Goal: Obtain resource: Download file/media

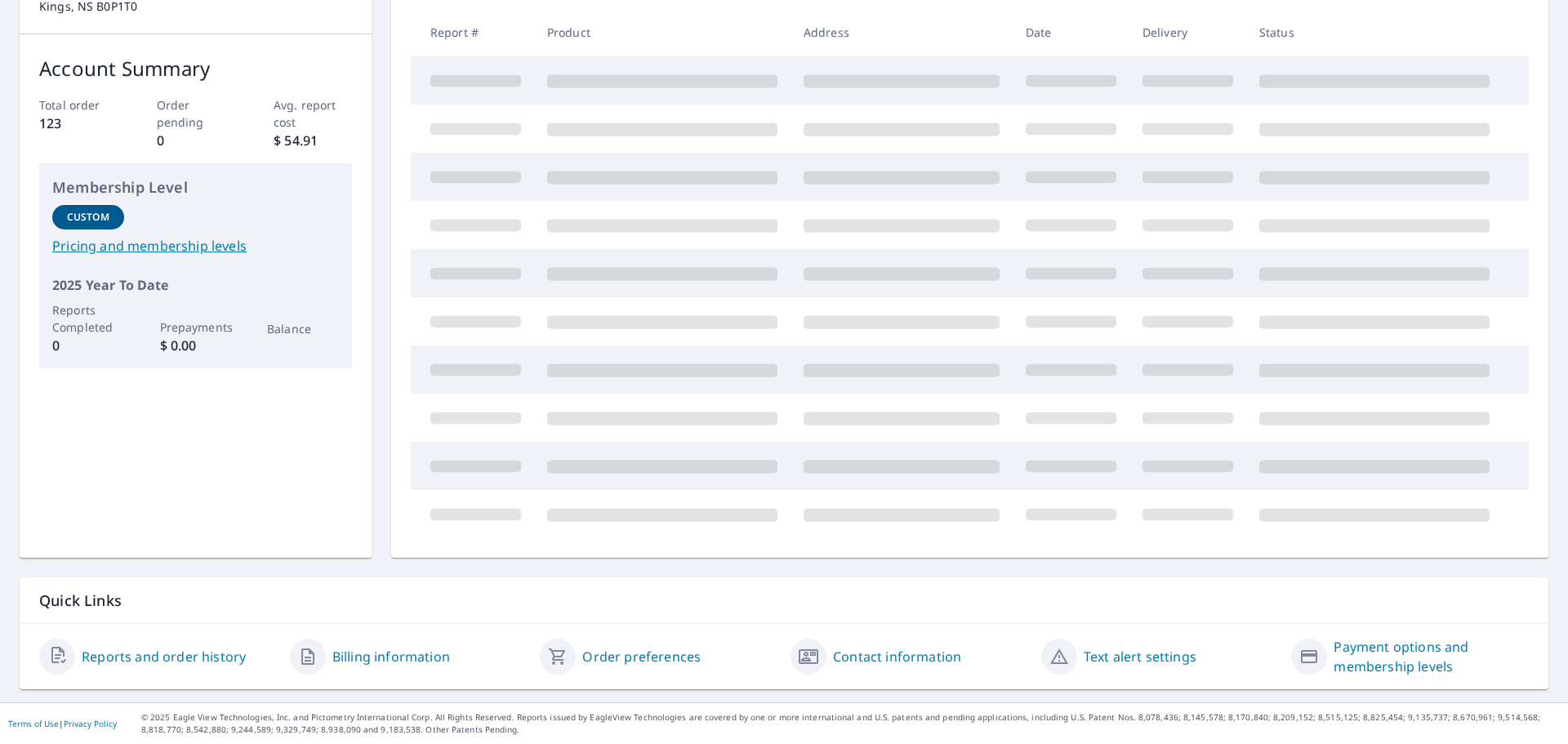
scroll to position [47, 0]
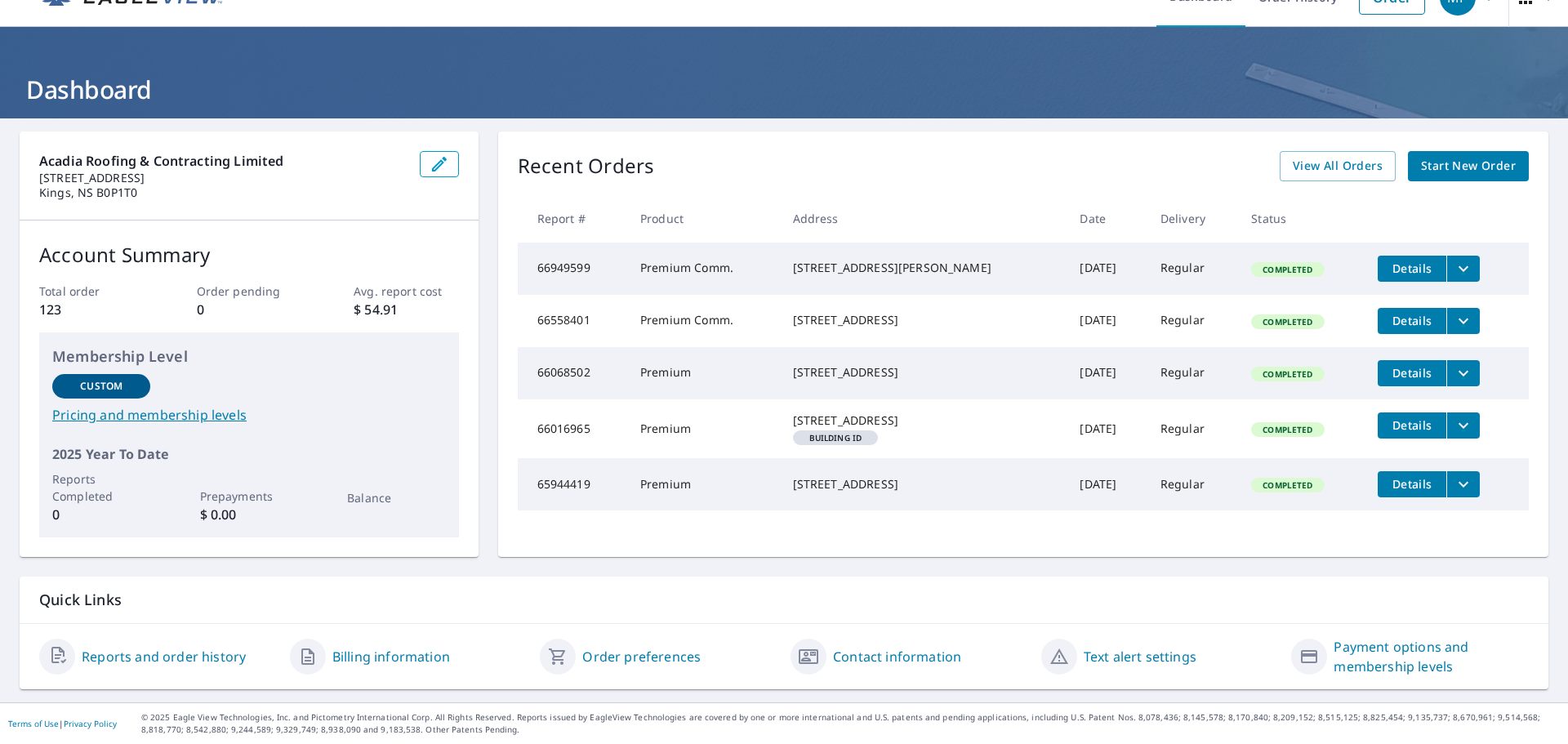
click at [1454, 494] on icon "filesDropdownBtn-65944419" at bounding box center [1463, 484] width 20 height 20
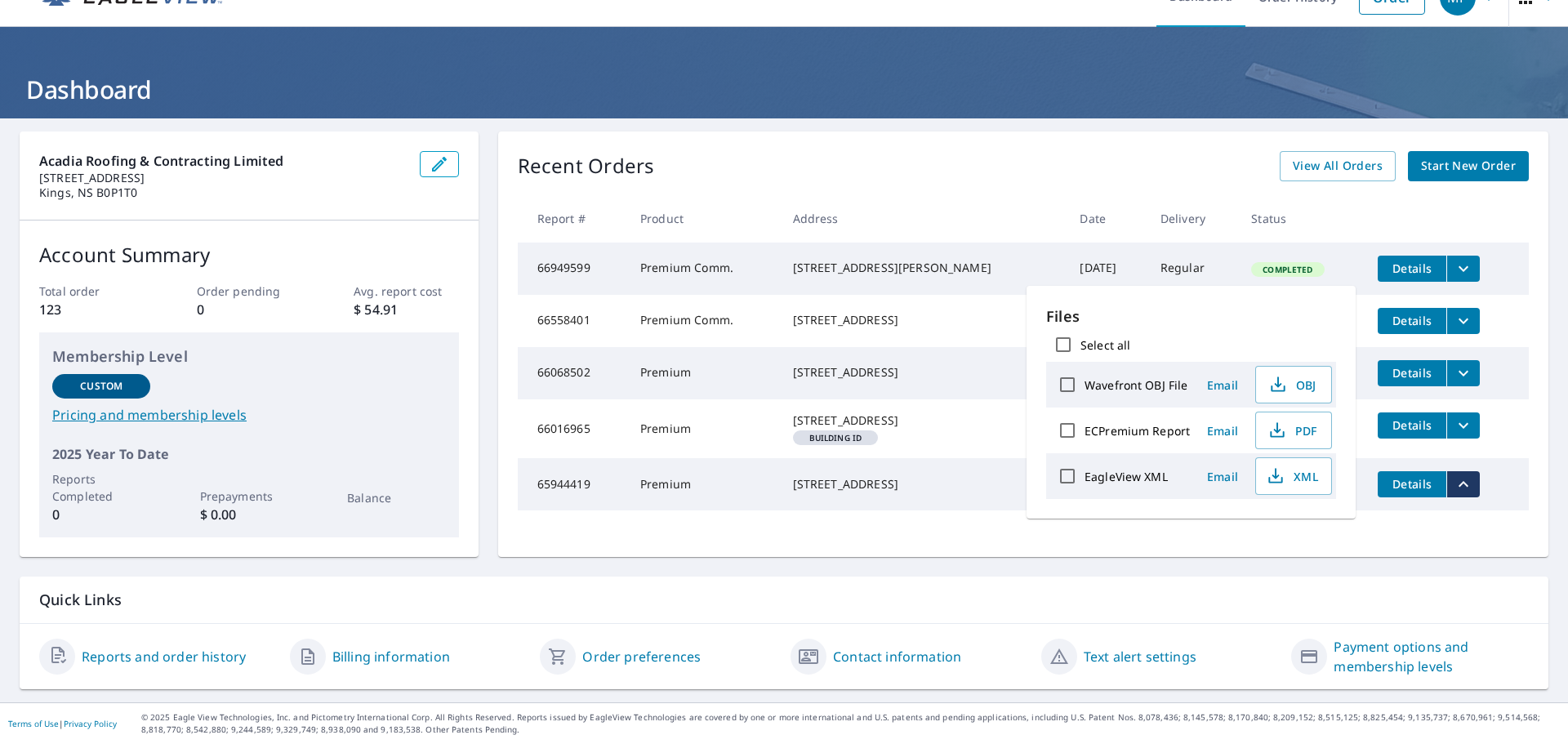
click at [847, 428] on div "[STREET_ADDRESS]" at bounding box center [924, 420] width 261 height 16
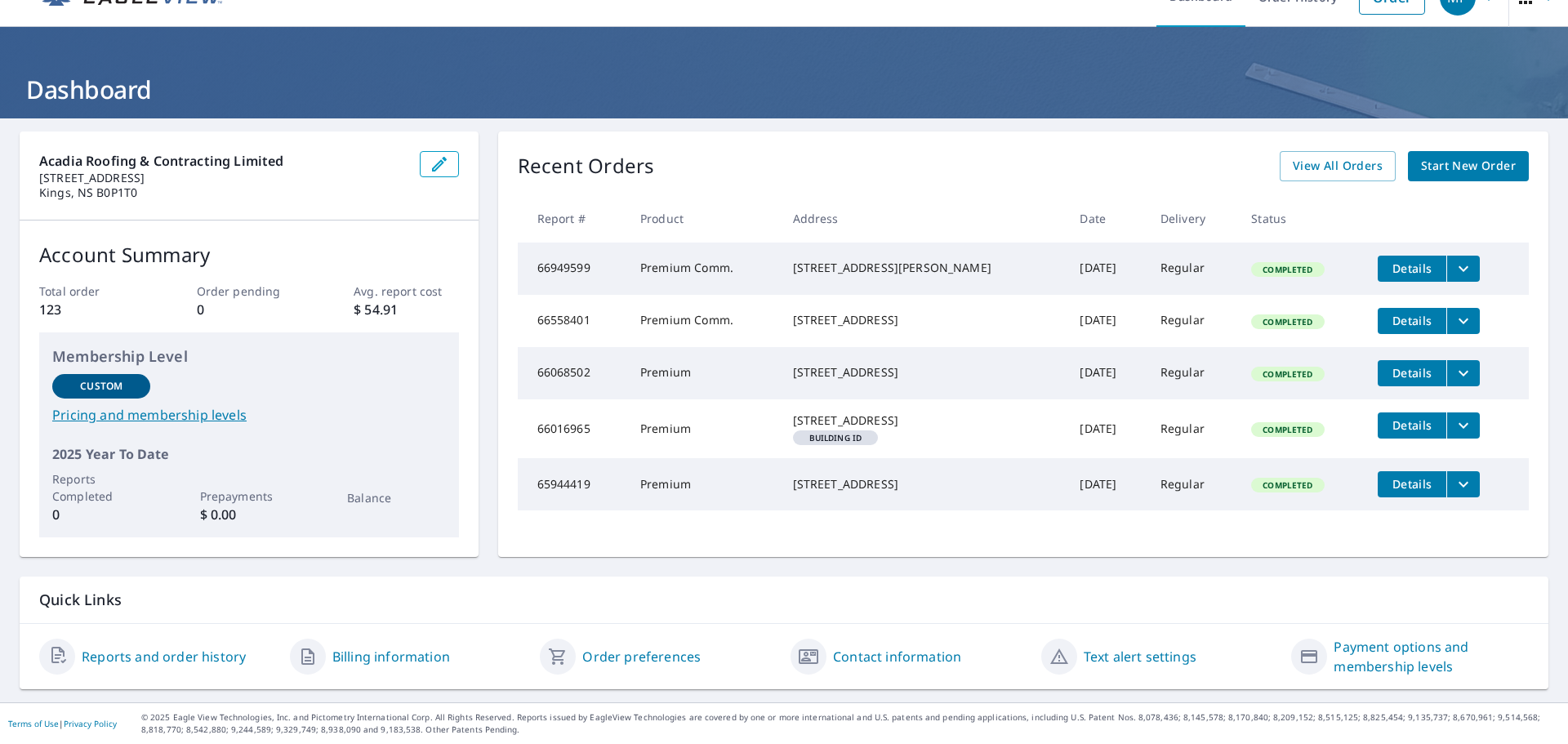
drag, startPoint x: 552, startPoint y: 509, endPoint x: 880, endPoint y: 490, distance: 328.5
click at [563, 508] on td "65944419" at bounding box center [572, 484] width 109 height 52
click at [1387, 492] on span "Details" at bounding box center [1411, 483] width 49 height 15
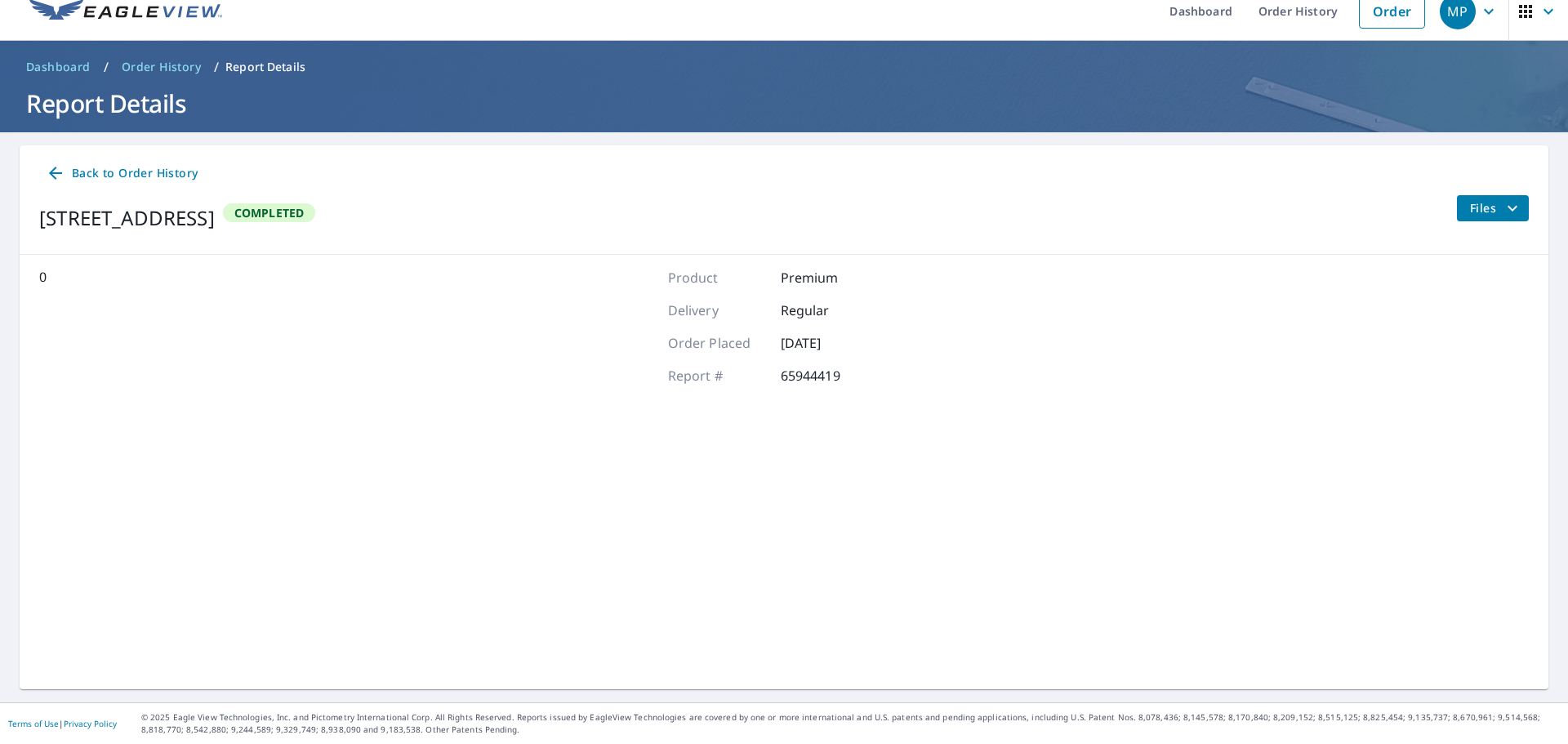
scroll to position [19, 0]
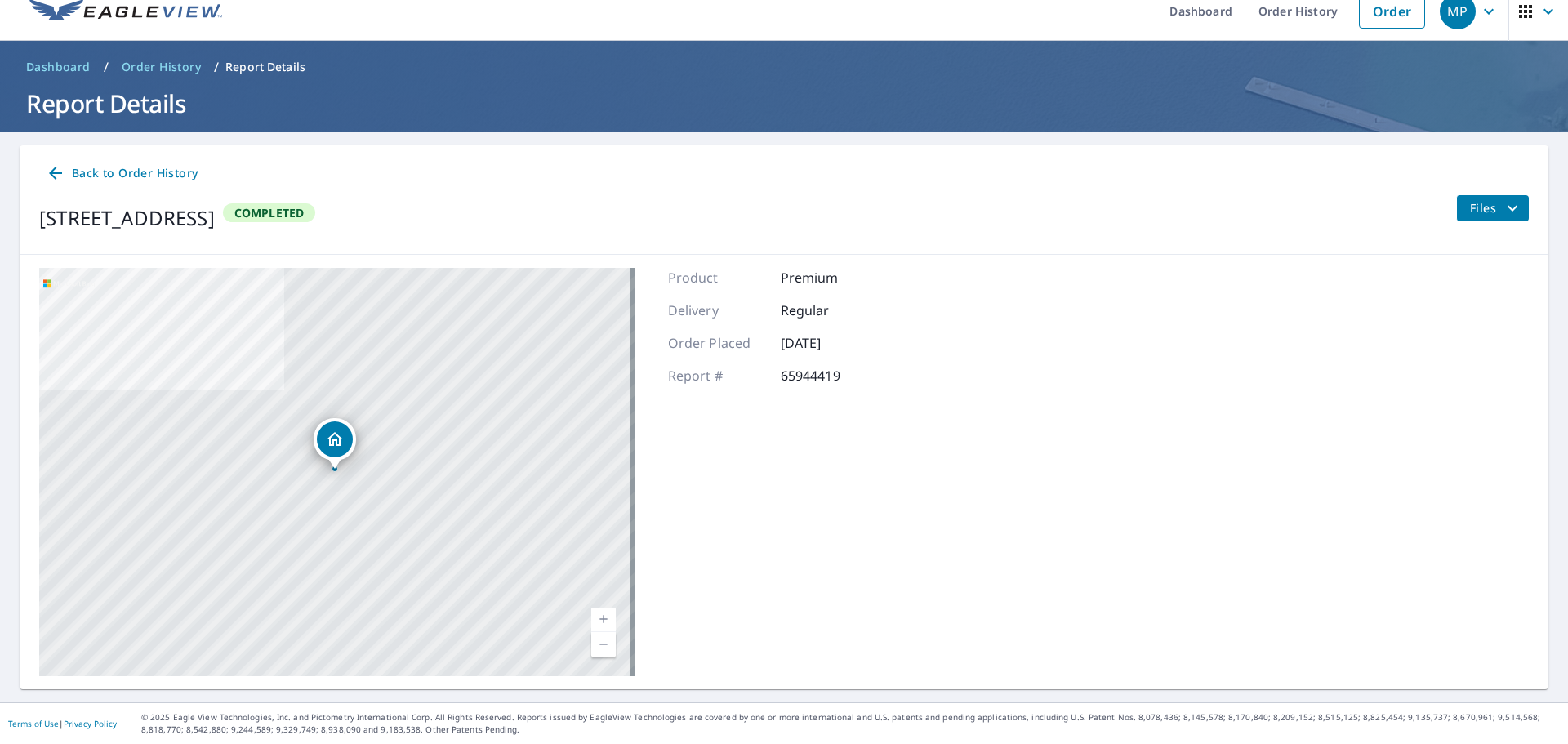
click at [1494, 192] on div "Back to Order History [STREET_ADDRESS] Completed Files" at bounding box center [784, 200] width 1528 height 109
click at [1476, 212] on span "Files" at bounding box center [1496, 208] width 52 height 20
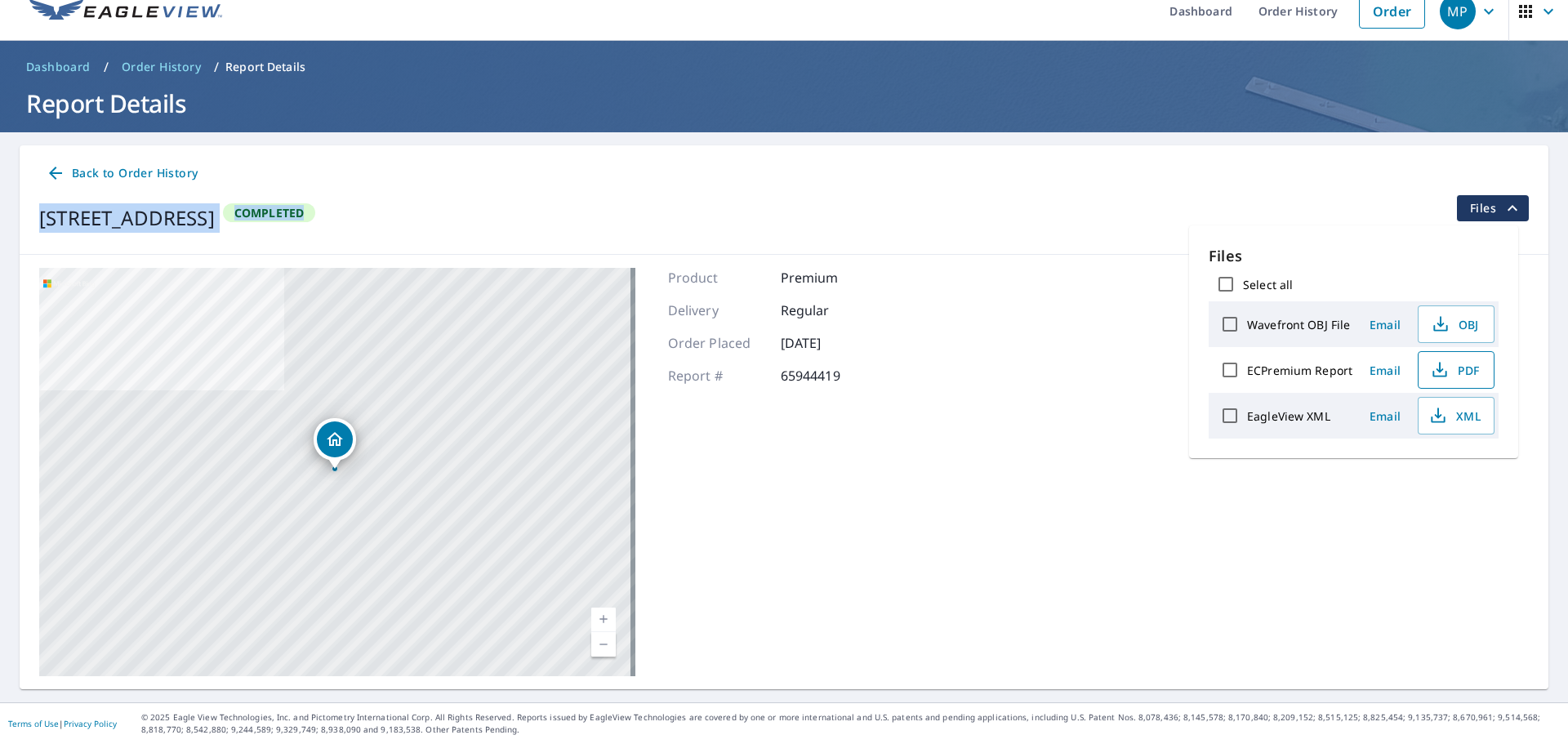
click at [1453, 372] on span "PDF" at bounding box center [1454, 370] width 52 height 20
